Goal: Navigation & Orientation: Find specific page/section

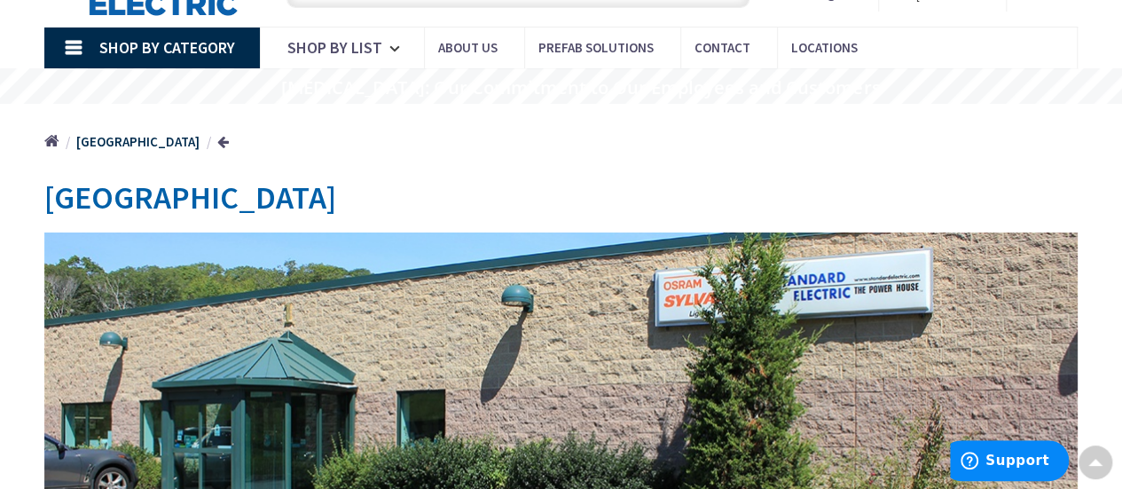
scroll to position [82, 0]
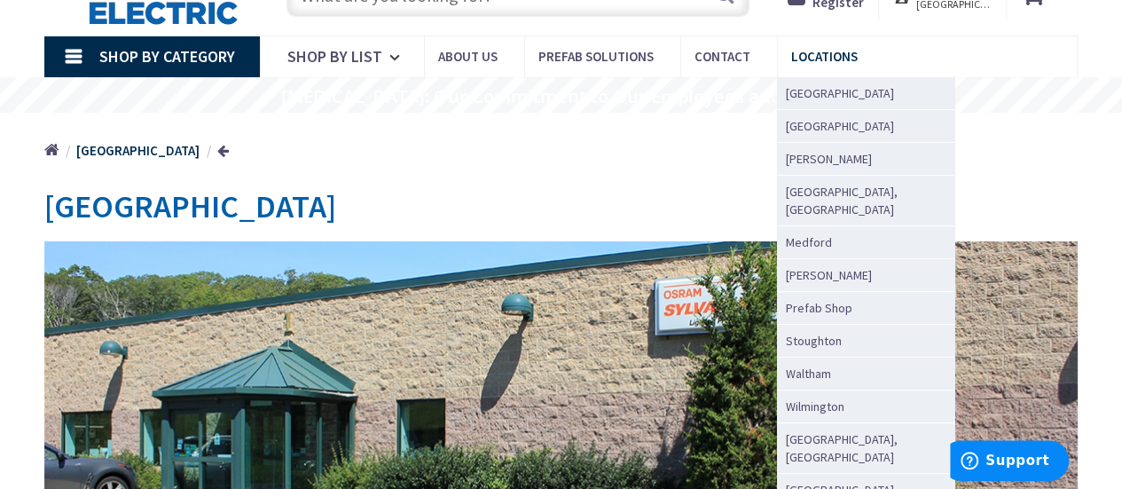
click at [832, 55] on span "Locations" at bounding box center [824, 56] width 67 height 17
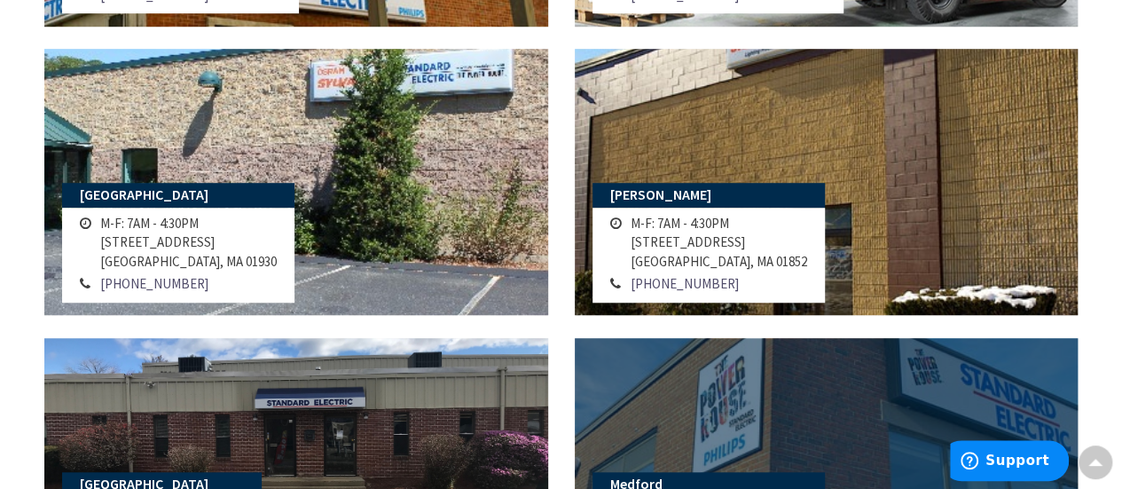
scroll to position [621, 0]
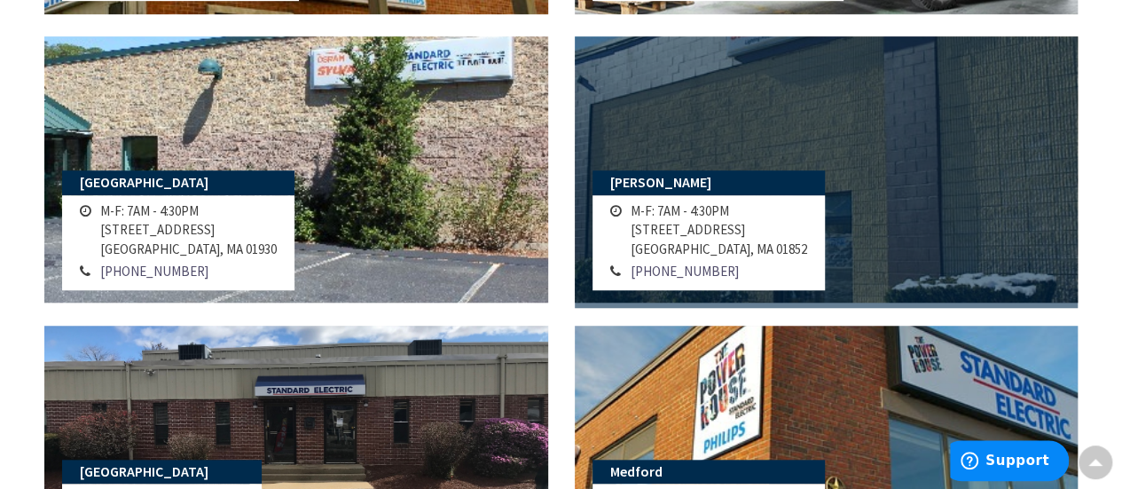
click at [736, 130] on link at bounding box center [827, 169] width 504 height 266
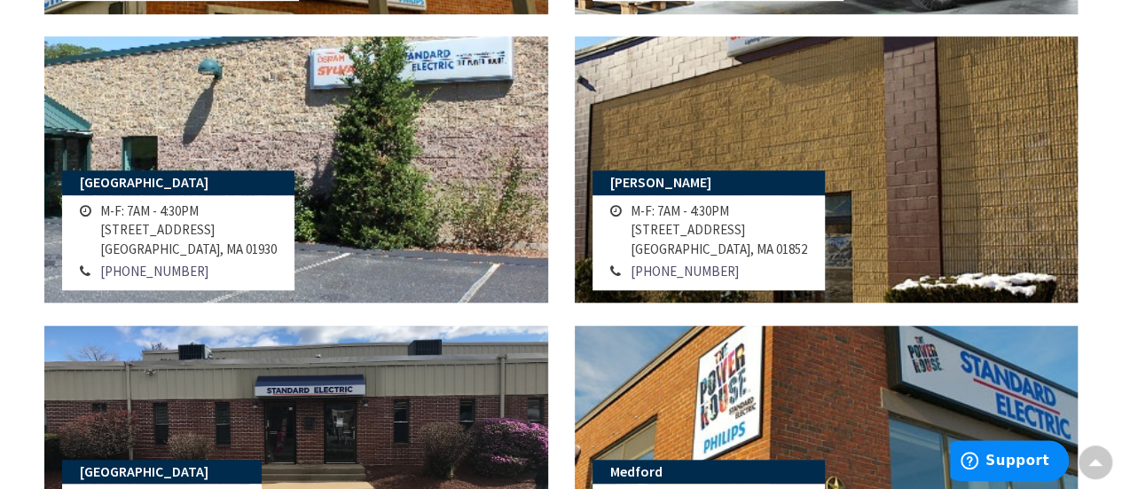
click at [681, 187] on h4 "[PERSON_NAME]" at bounding box center [709, 182] width 232 height 25
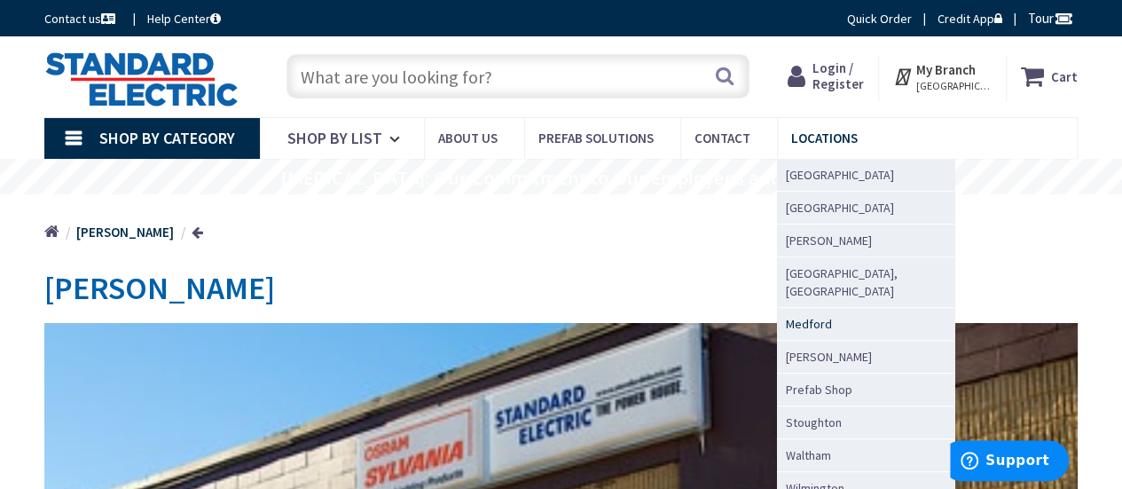
scroll to position [89, 0]
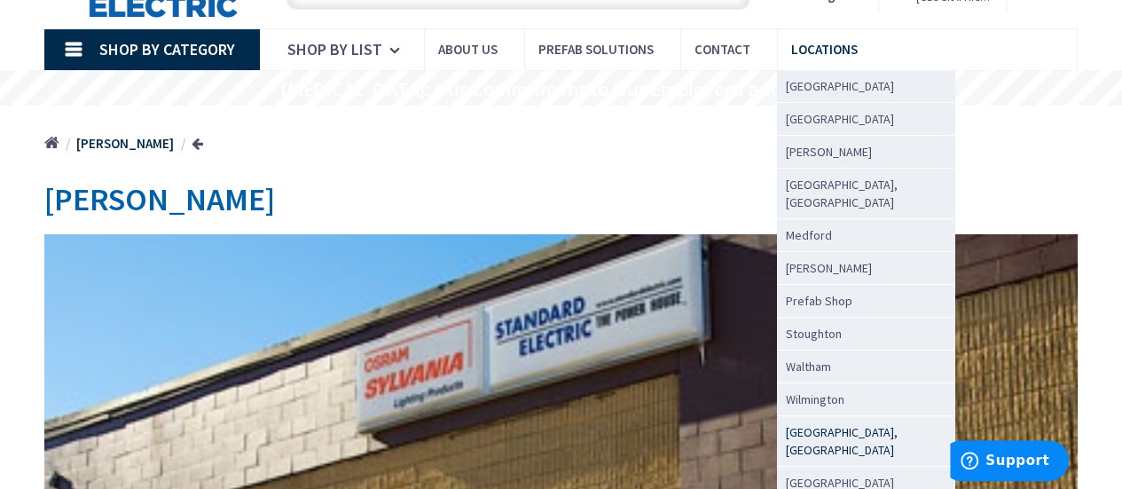
click at [847, 423] on span "[GEOGRAPHIC_DATA], [GEOGRAPHIC_DATA]" at bounding box center [861, 440] width 151 height 35
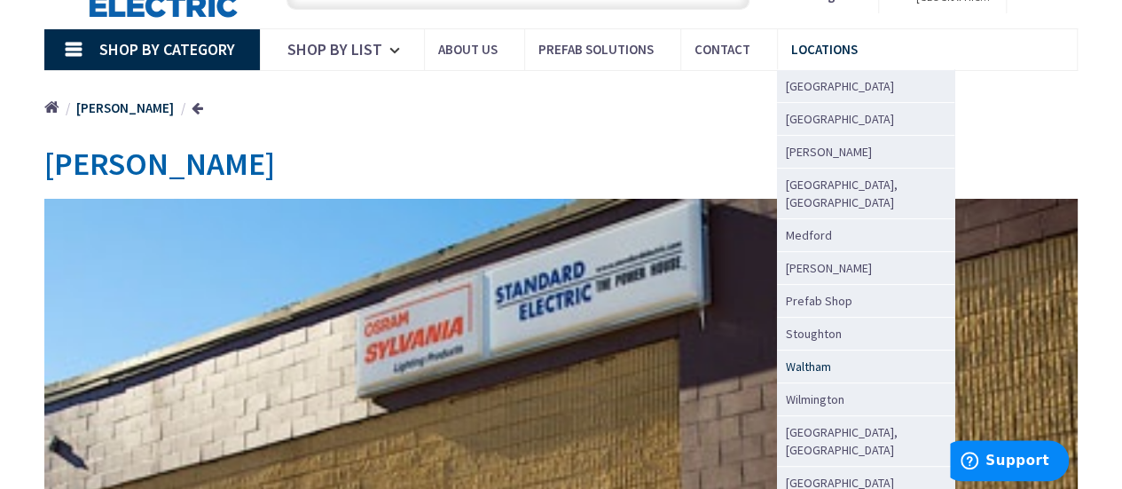
click at [826, 350] on link "Waltham" at bounding box center [865, 366] width 177 height 33
click at [804, 358] on span "Waltham" at bounding box center [808, 367] width 45 height 18
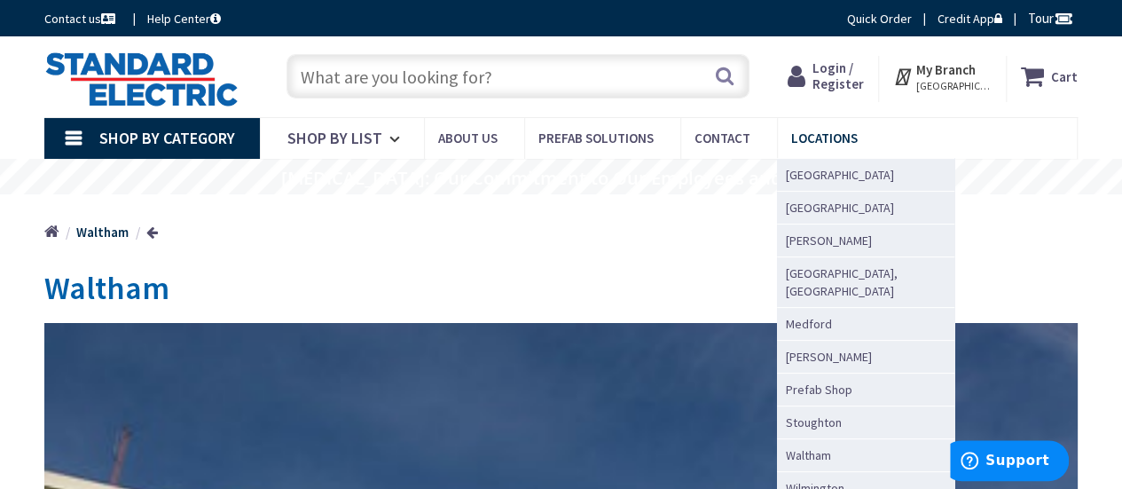
click at [816, 138] on span "Locations" at bounding box center [824, 138] width 67 height 17
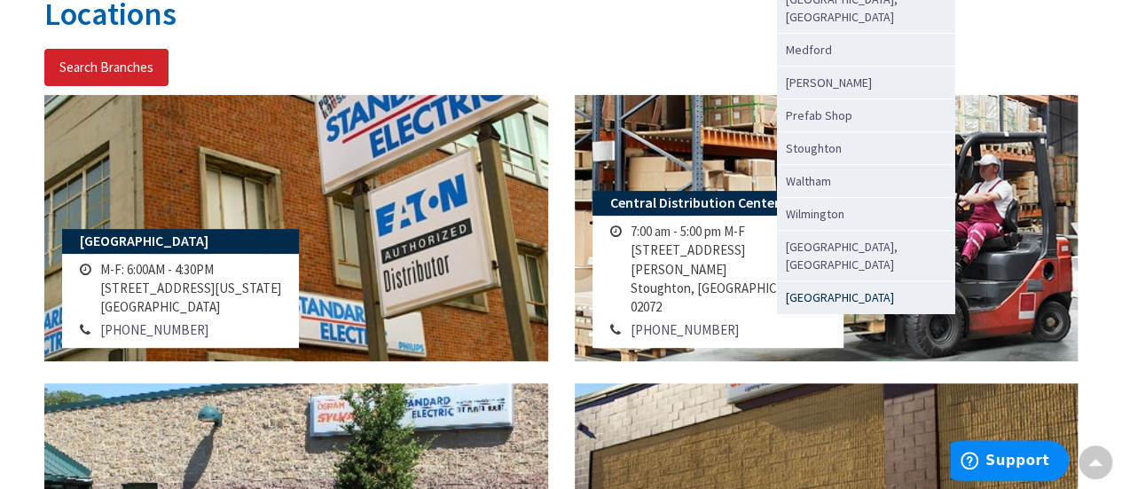
scroll to position [89, 0]
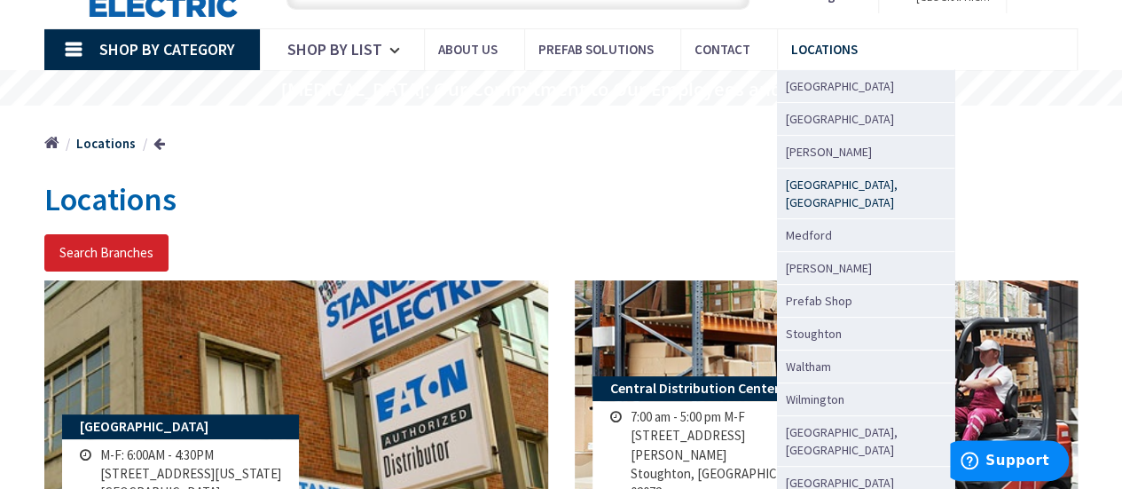
click at [823, 178] on span "[GEOGRAPHIC_DATA], [GEOGRAPHIC_DATA]" at bounding box center [861, 193] width 151 height 35
click at [824, 178] on span "[GEOGRAPHIC_DATA], [GEOGRAPHIC_DATA]" at bounding box center [861, 193] width 151 height 35
